Goal: Information Seeking & Learning: Find specific fact

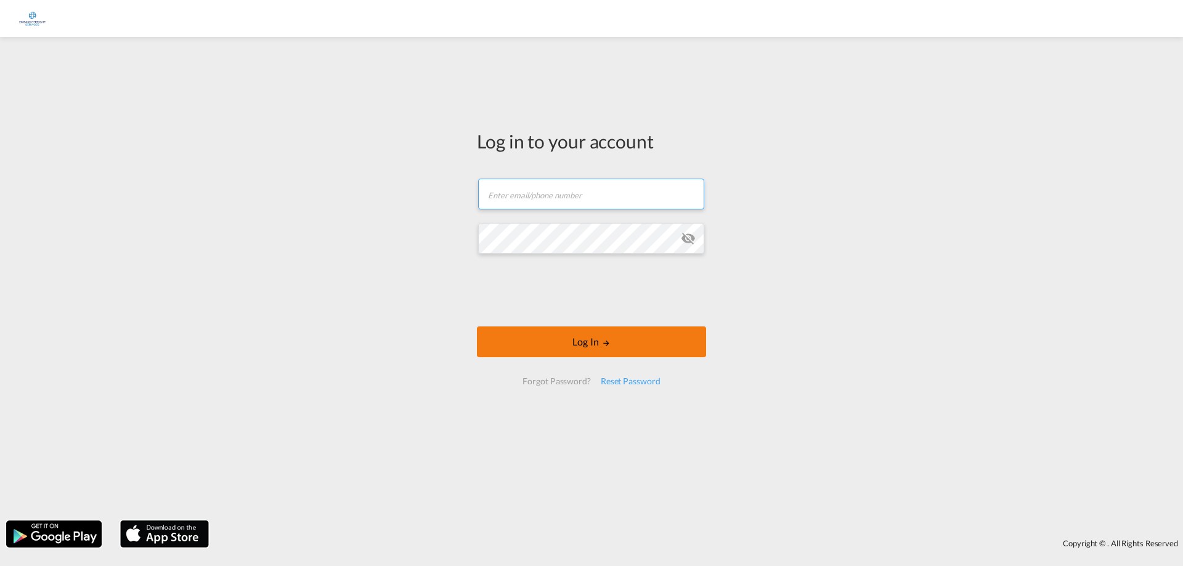
type input "[EMAIL_ADDRESS][DOMAIN_NAME]"
click at [596, 341] on button "Log In" at bounding box center [591, 342] width 229 height 31
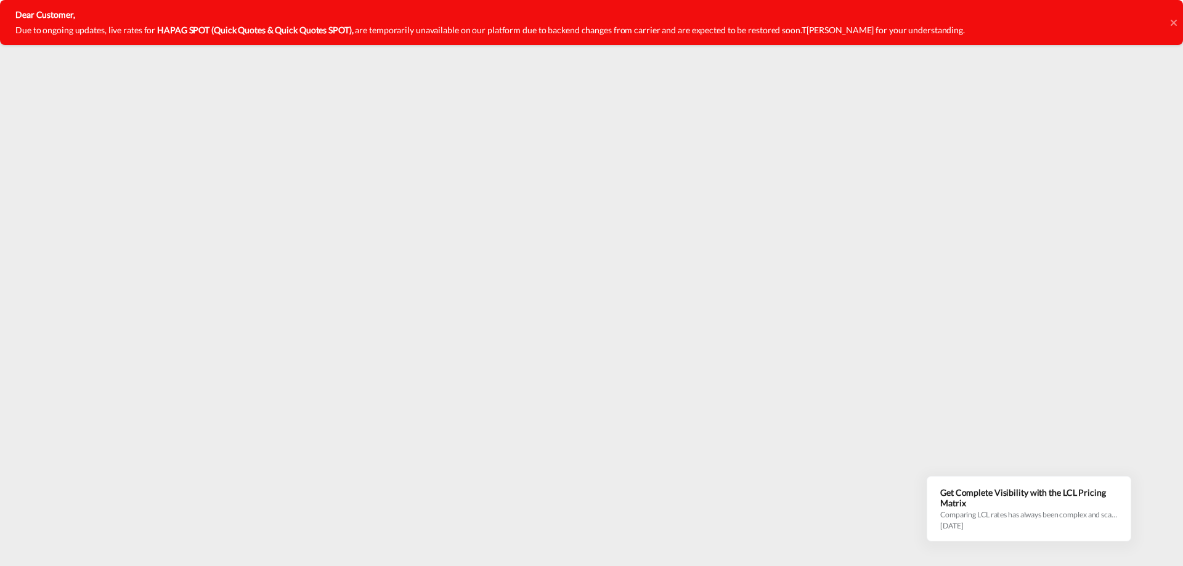
click at [1174, 20] on icon at bounding box center [1174, 23] width 6 height 10
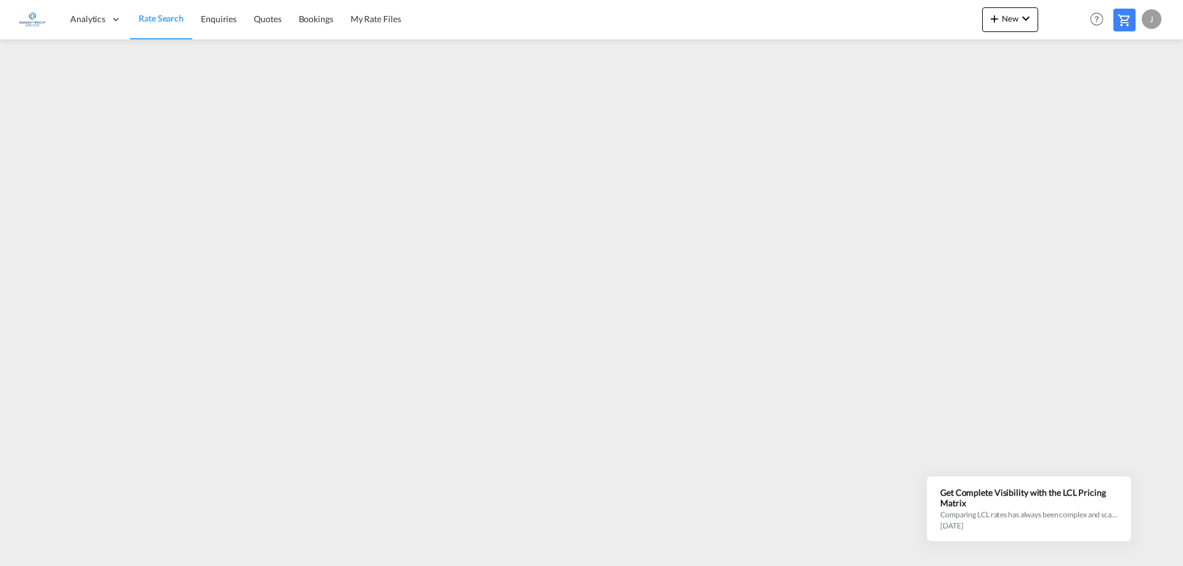
click at [1159, 22] on div "J" at bounding box center [1152, 19] width 20 height 20
click at [1127, 93] on button "Logout" at bounding box center [1137, 94] width 80 height 25
